Goal: Task Accomplishment & Management: Use online tool/utility

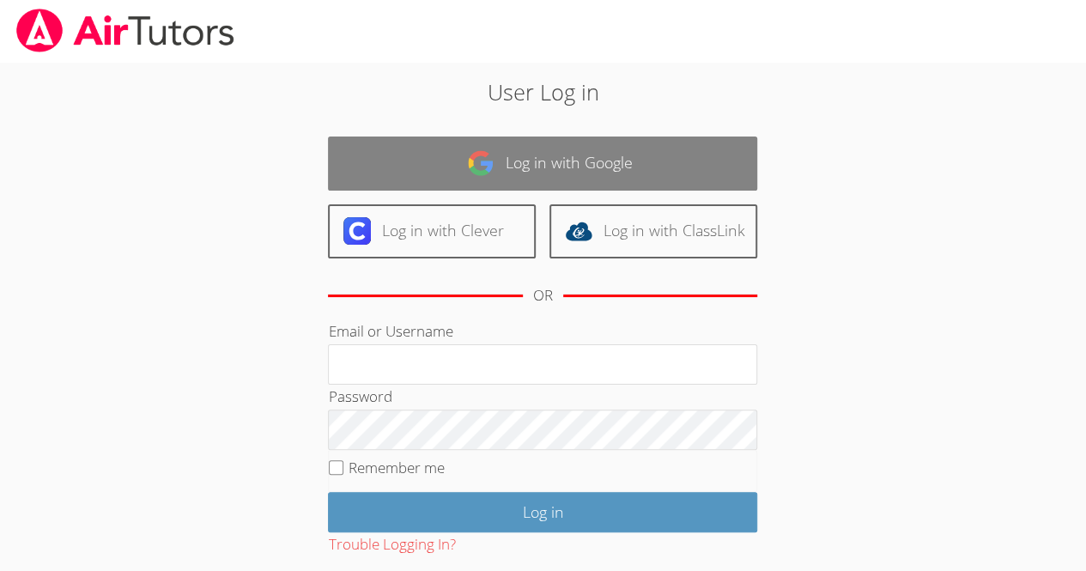
click at [587, 167] on link "Log in with Google" at bounding box center [542, 164] width 429 height 54
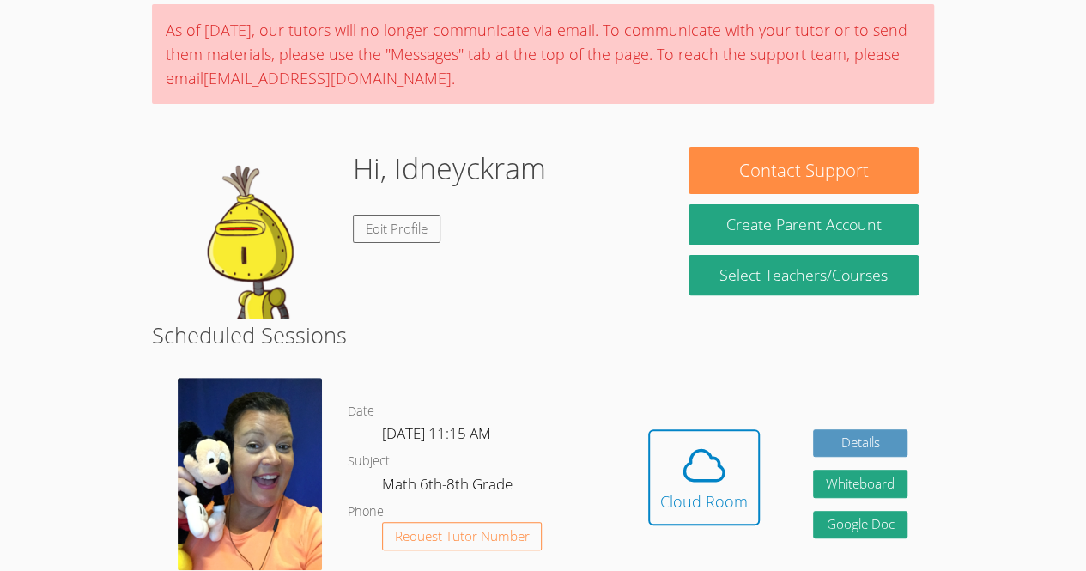
scroll to position [266, 0]
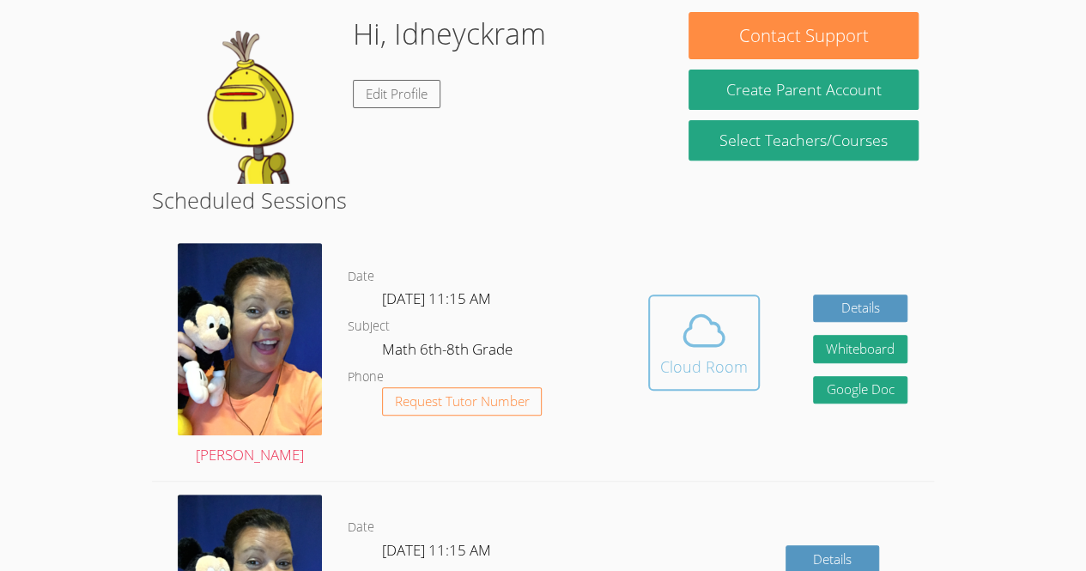
click at [733, 387] on button "Cloud Room" at bounding box center [704, 343] width 112 height 96
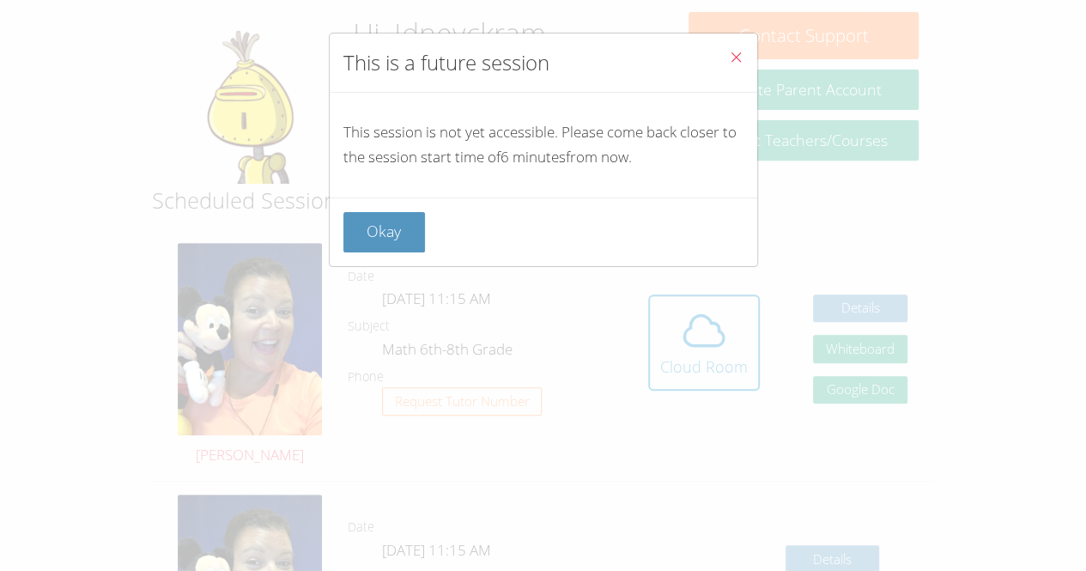
click at [734, 57] on button "Close" at bounding box center [736, 59] width 42 height 52
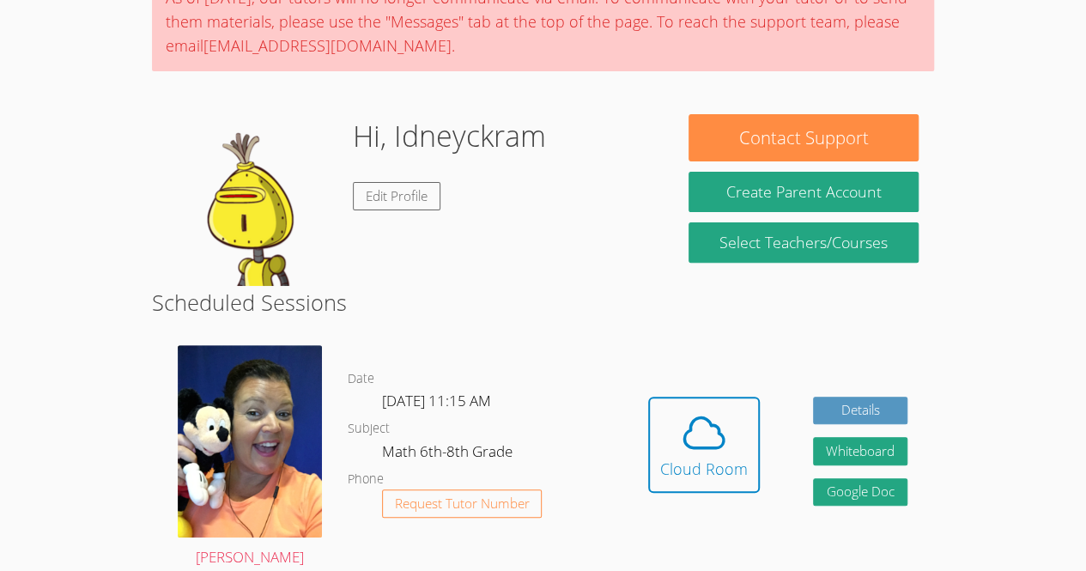
scroll to position [161, 0]
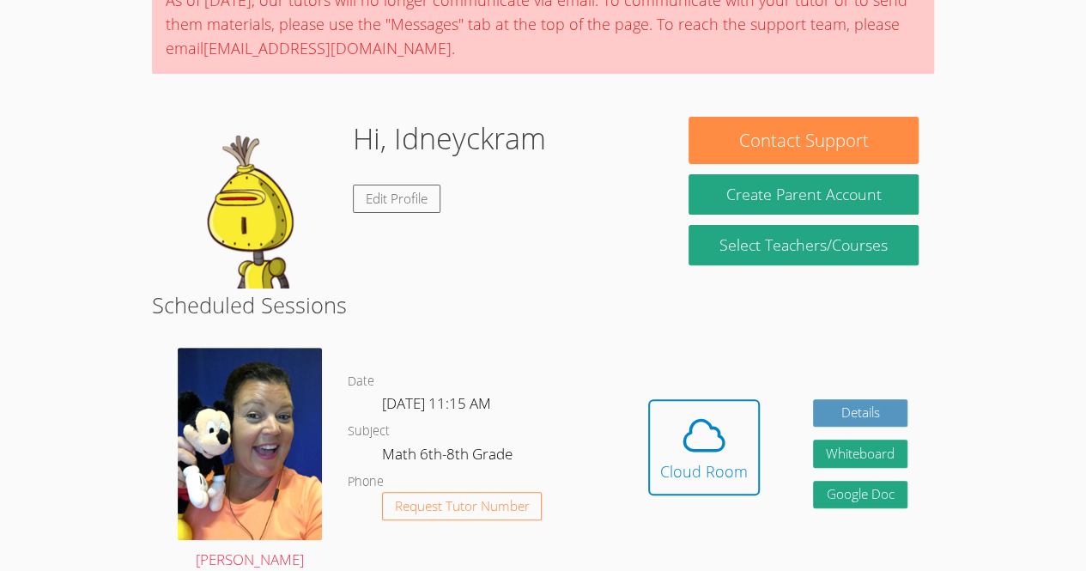
click at [225, 270] on img at bounding box center [253, 203] width 172 height 172
click at [203, 280] on img at bounding box center [253, 203] width 172 height 172
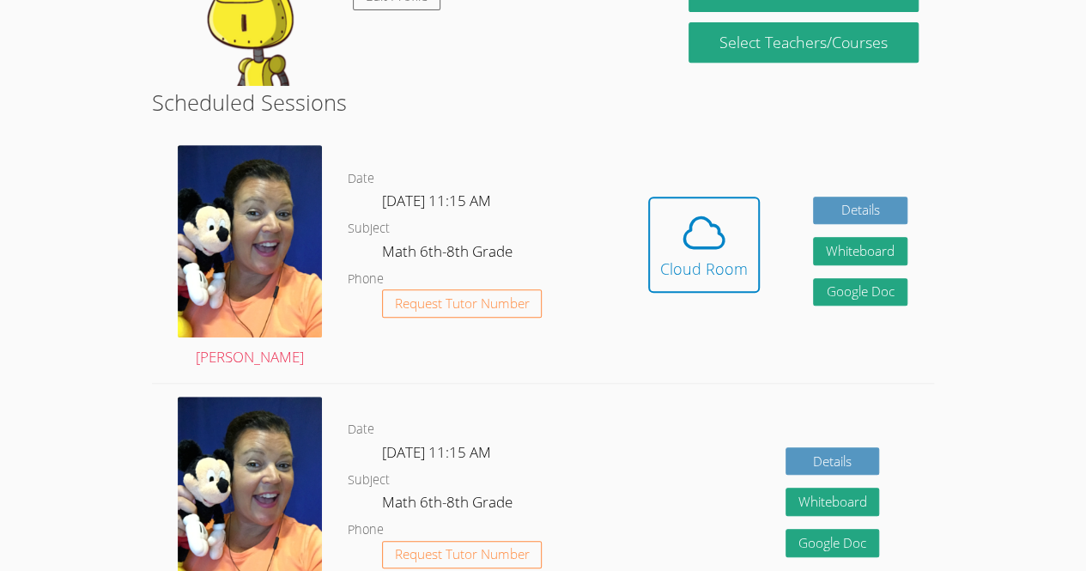
scroll to position [386, 0]
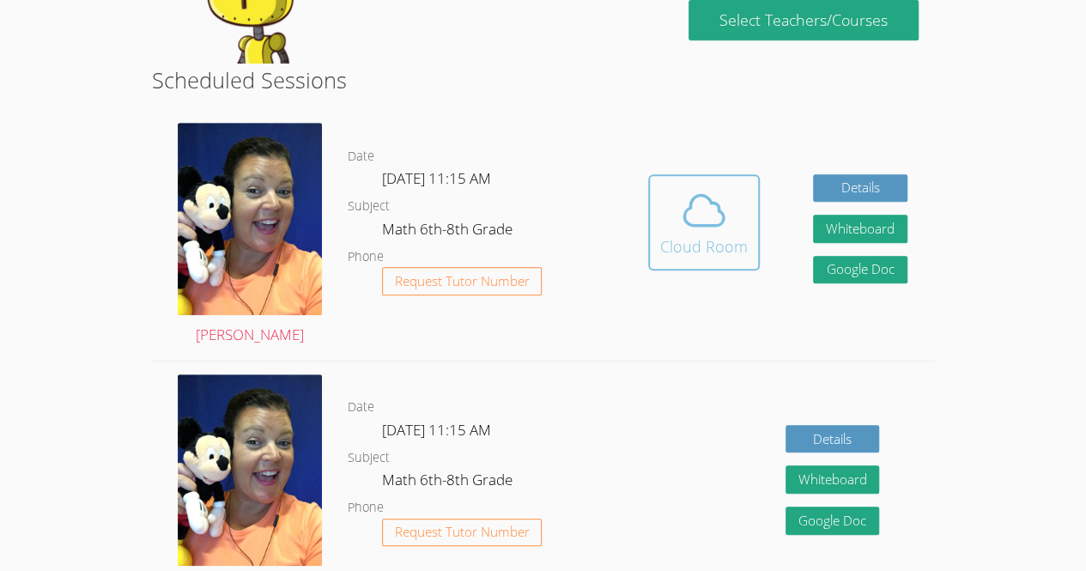
click at [725, 219] on icon at bounding box center [704, 210] width 48 height 48
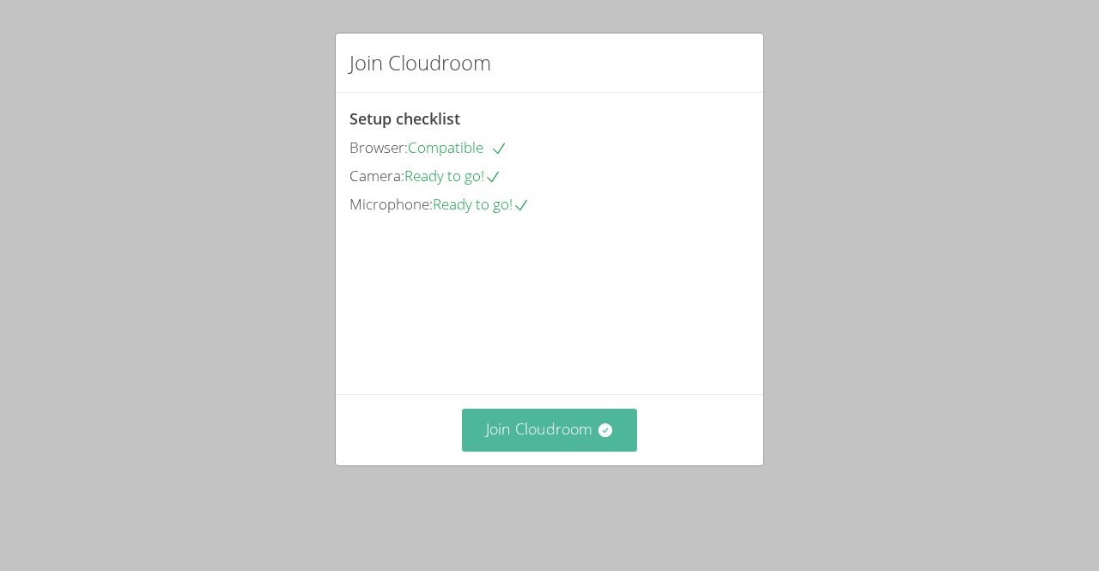
click at [572, 451] on button "Join Cloudroom" at bounding box center [550, 430] width 176 height 42
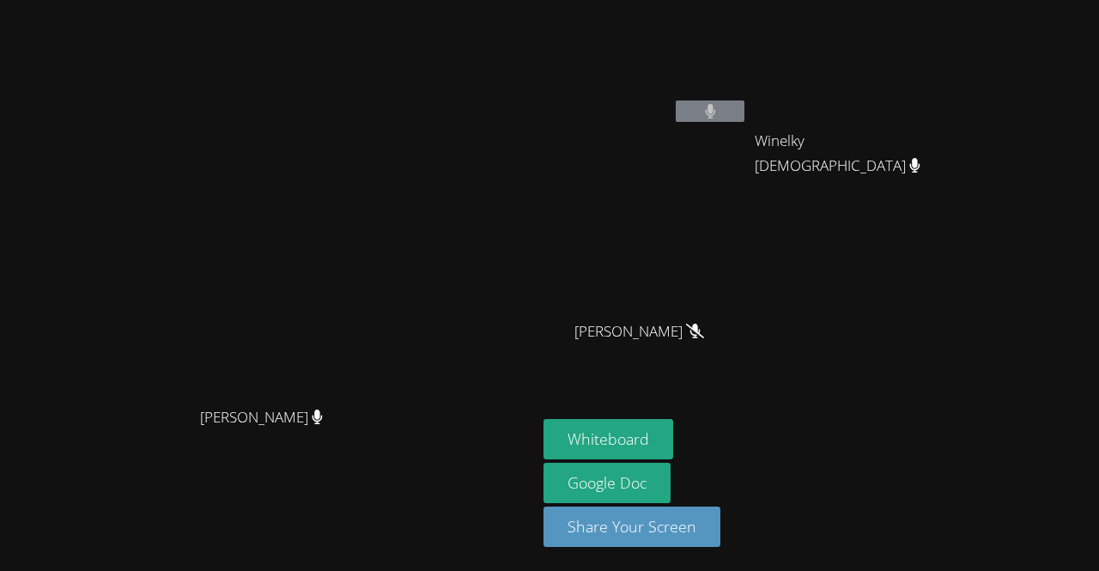
click at [952, 392] on aside "Idneyckram Pierre Winelky Thelemaque Winelky Thelemaque Rivaldo Jean Rivaldo Je…" at bounding box center [751, 285] width 429 height 571
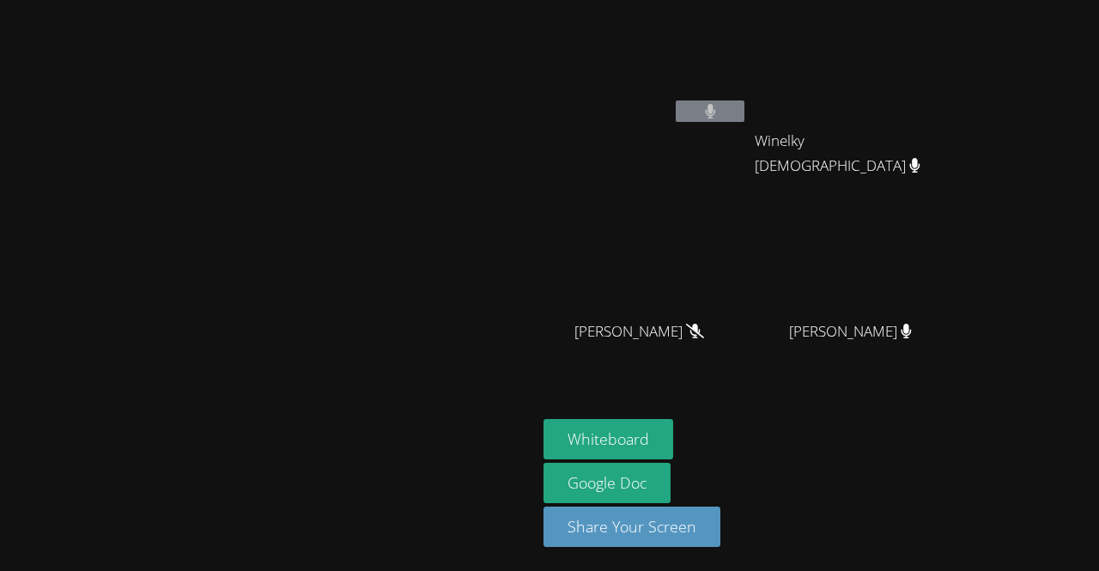
click at [952, 392] on aside "Idneyckram Pierre Winelky Thelemaque Winelky Thelemaque Rivaldo Jean Rivaldo Je…" at bounding box center [751, 285] width 429 height 571
click at [889, 494] on div "Peggy Koutas Idneyckram Pierre Winelky Thelemaque Winelky Thelemaque Marvens La…" at bounding box center [549, 285] width 1099 height 571
click at [258, 230] on video at bounding box center [269, 251] width 258 height 295
click at [673, 437] on button "Whiteboard" at bounding box center [609, 439] width 130 height 40
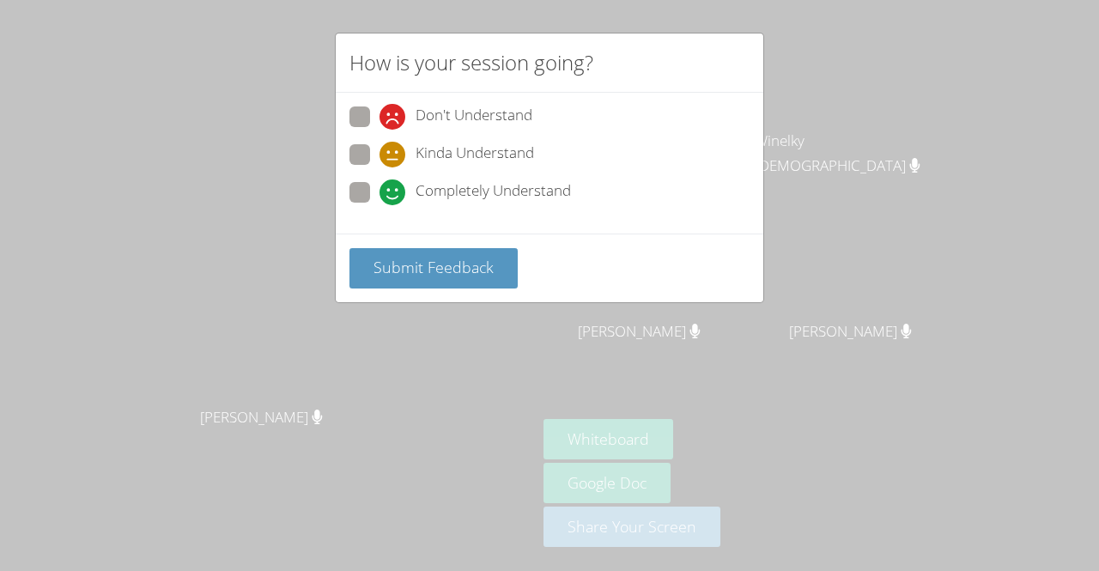
click at [380, 167] on span at bounding box center [380, 167] width 0 height 0
click at [380, 156] on input "Kinda Understand" at bounding box center [387, 151] width 15 height 15
radio input "true"
click at [867, 63] on div "How is your session going? Don't Understand Kinda Understand Completely Underst…" at bounding box center [549, 285] width 1099 height 571
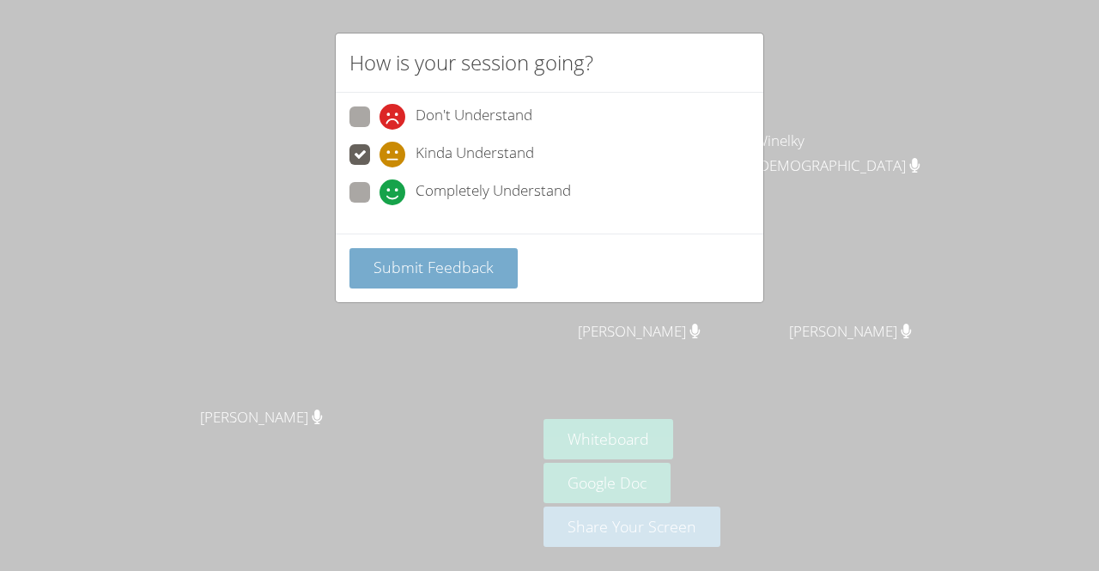
click at [493, 258] on button "Submit Feedback" at bounding box center [433, 268] width 168 height 40
